Goal: Transaction & Acquisition: Obtain resource

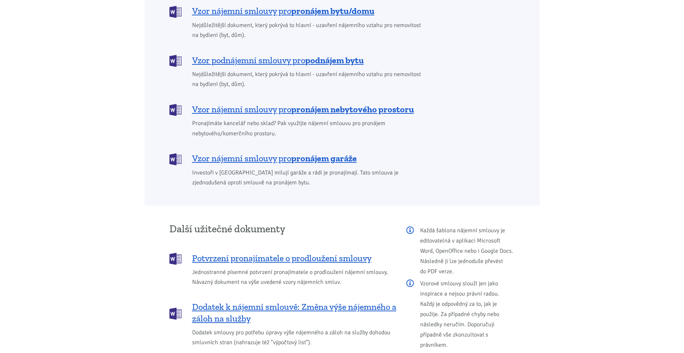
scroll to position [512, 0]
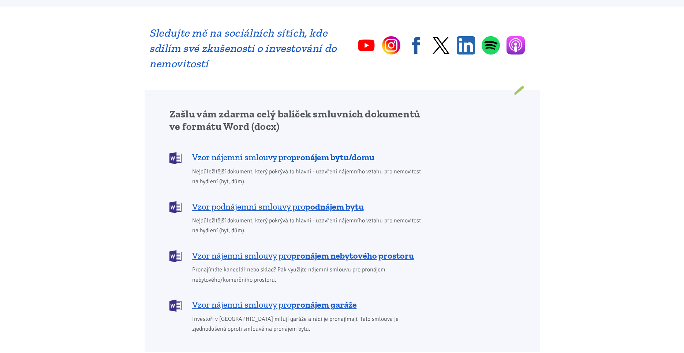
click at [257, 152] on span "Vzor nájemní smlouvy pro pronájem bytu/domu" at bounding box center [283, 158] width 182 height 12
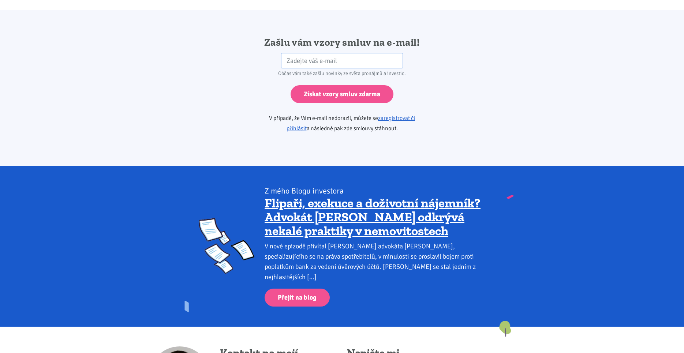
scroll to position [512, 0]
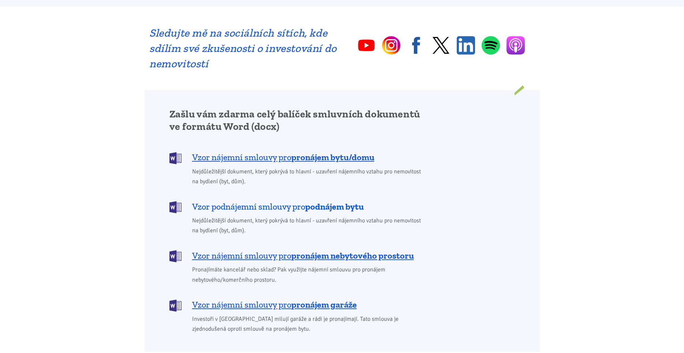
click at [295, 201] on span "Vzor podnájemní smlouvy pro podnájem bytu" at bounding box center [278, 207] width 172 height 12
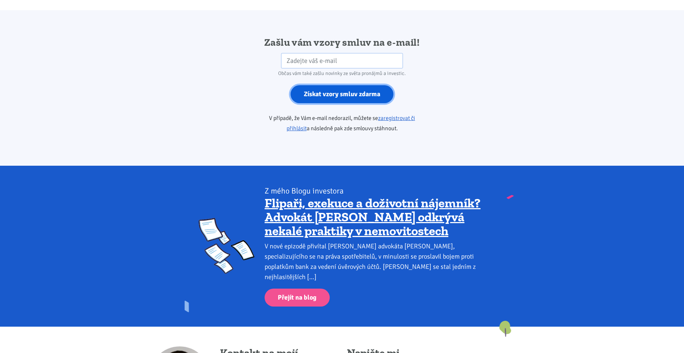
click at [322, 91] on input "Získat vzory smluv zdarma" at bounding box center [342, 94] width 103 height 18
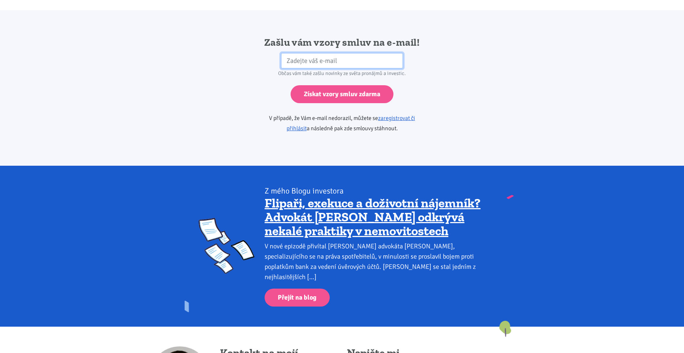
scroll to position [512, 0]
